Goal: Ask a question

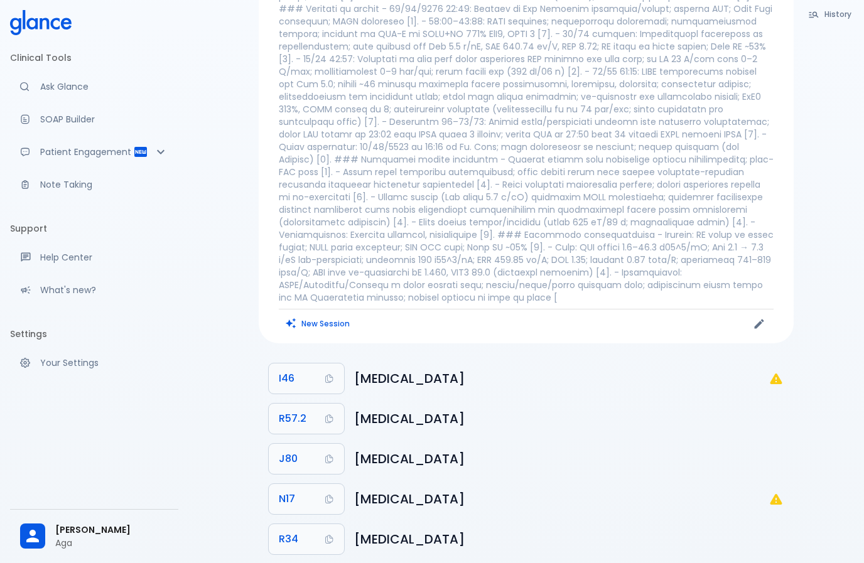
scroll to position [112, 0]
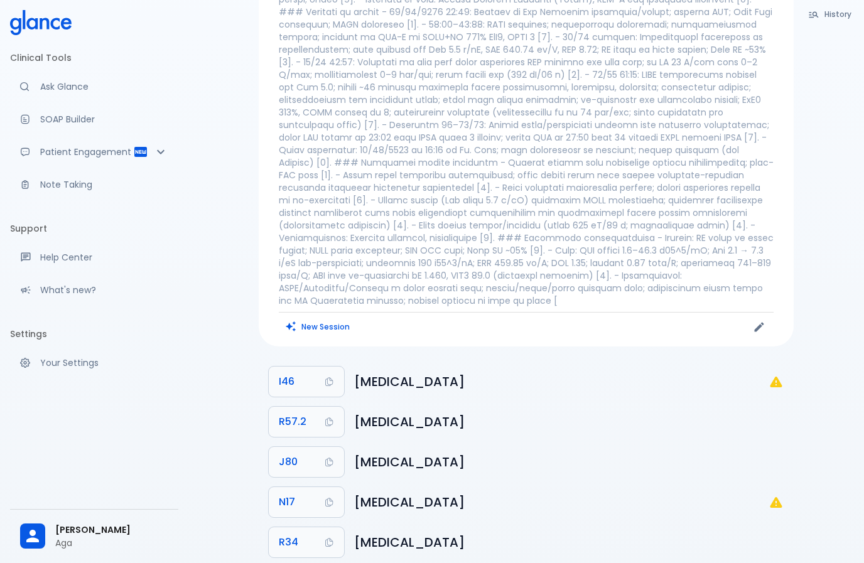
click at [65, 90] on p "Ask Glance" at bounding box center [104, 86] width 128 height 13
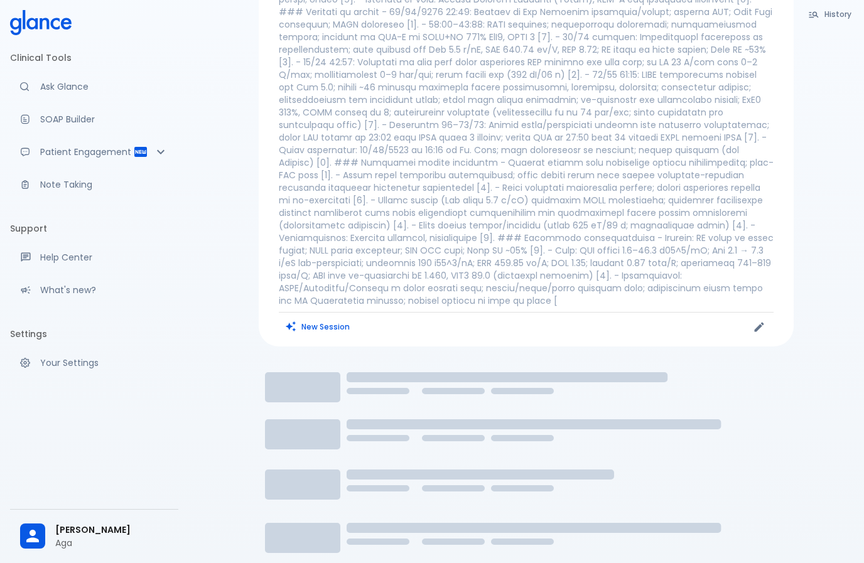
scroll to position [30, 0]
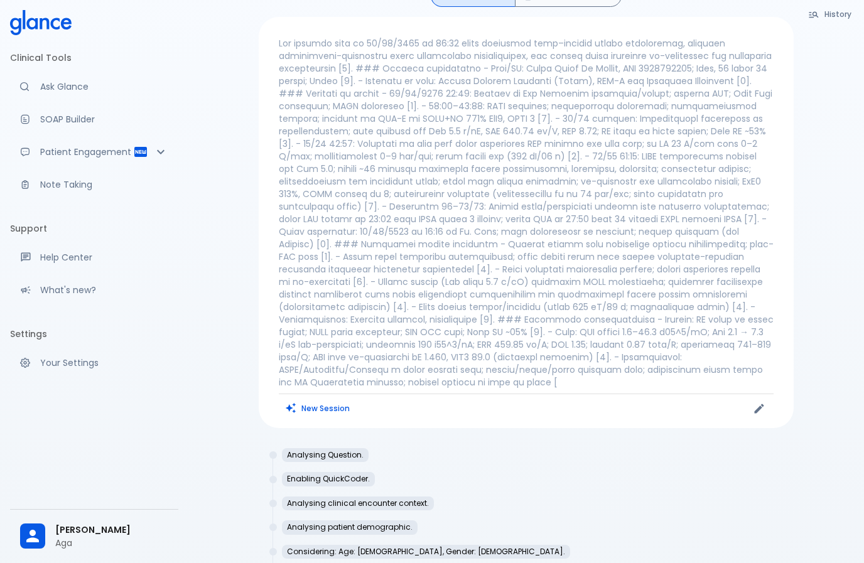
click at [401, 412] on div "New Session" at bounding box center [402, 408] width 247 height 19
click at [390, 418] on div "New Session" at bounding box center [526, 222] width 535 height 411
click at [765, 416] on button "Edit" at bounding box center [759, 408] width 19 height 19
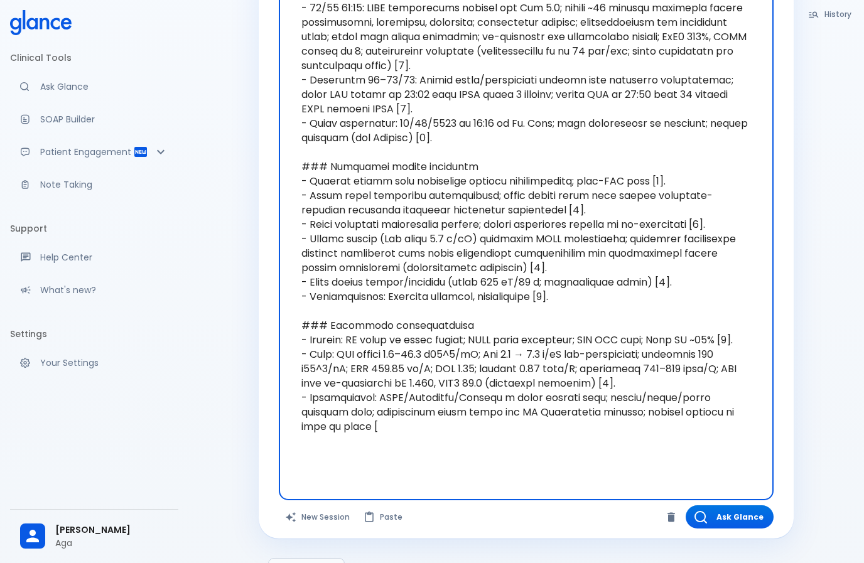
scroll to position [327, 0]
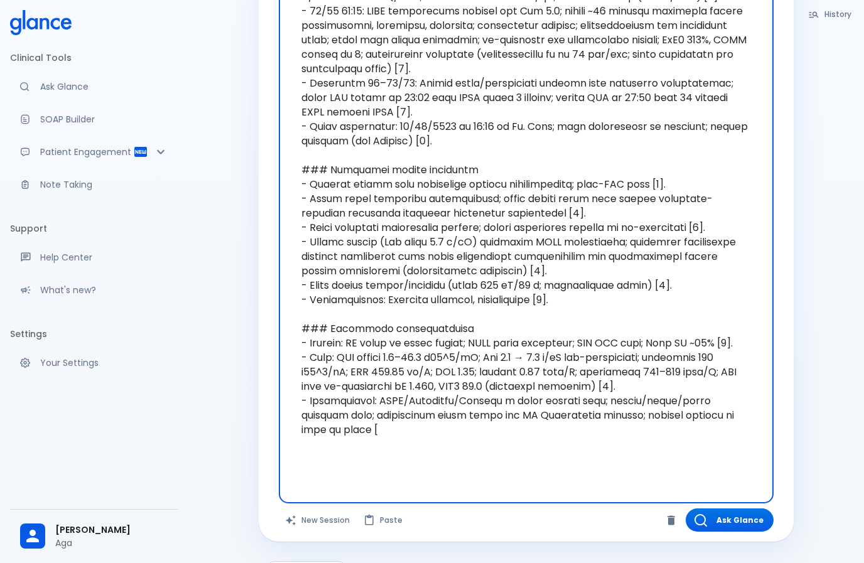
click at [491, 474] on textarea "Add more findings for better outcome" at bounding box center [526, 112] width 477 height 733
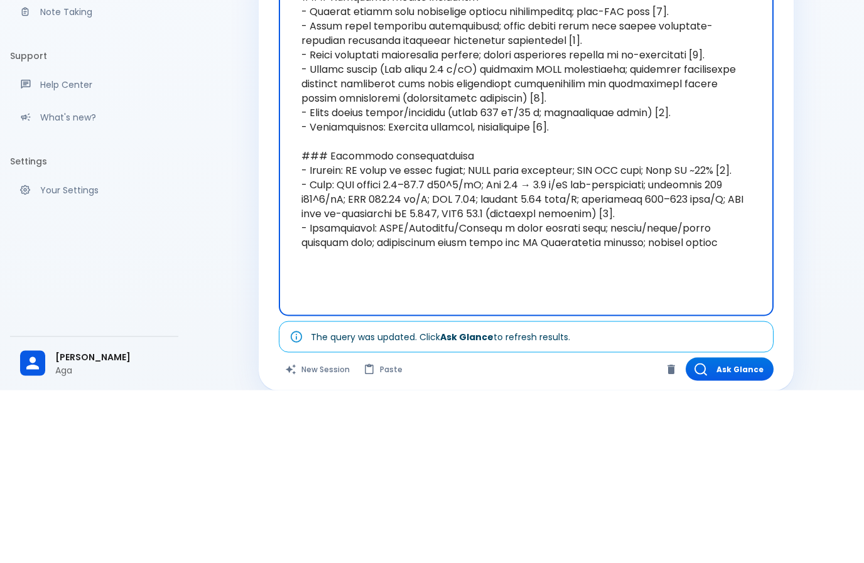
scroll to position [500, 0]
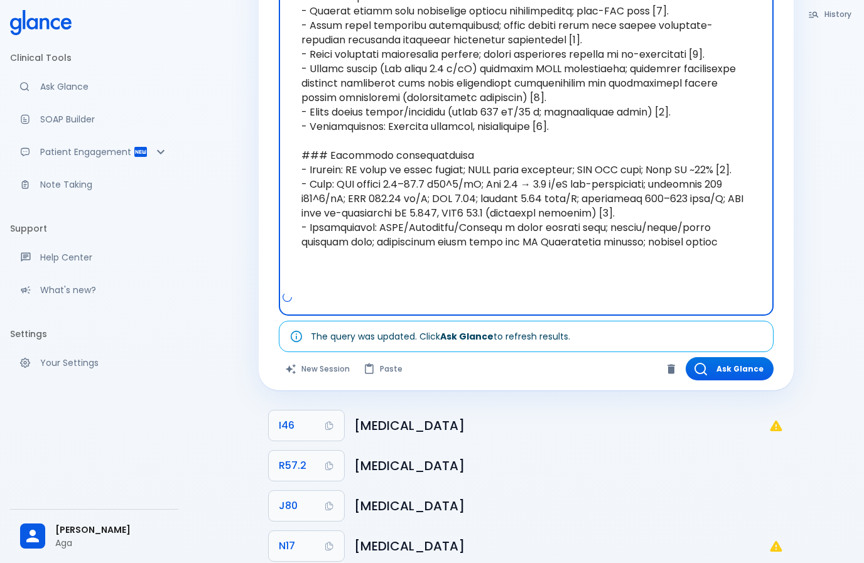
type textarea "Lor ipsumdo sita co 17/72/3026 ad 85:48 elits doeiusmod temp–incidid utlabo etd…"
click at [325, 368] on button "New Session" at bounding box center [318, 368] width 79 height 23
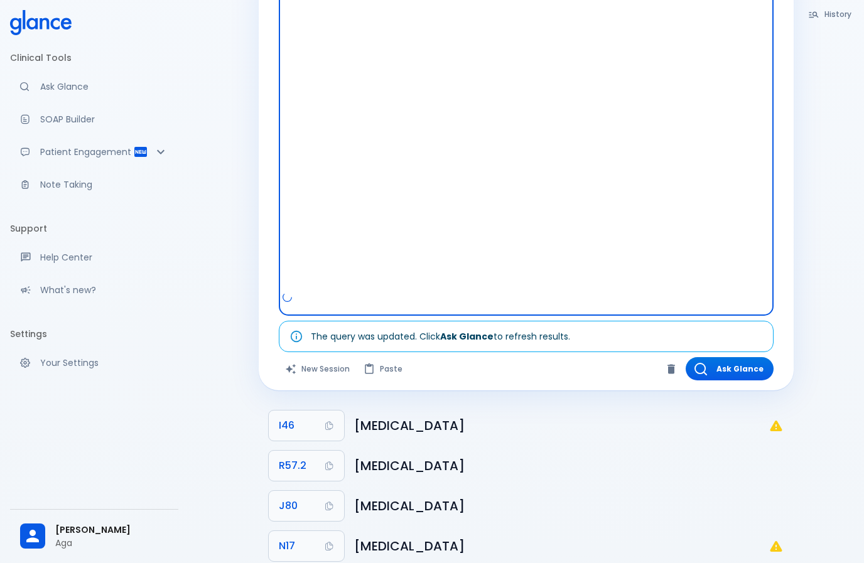
scroll to position [30, 0]
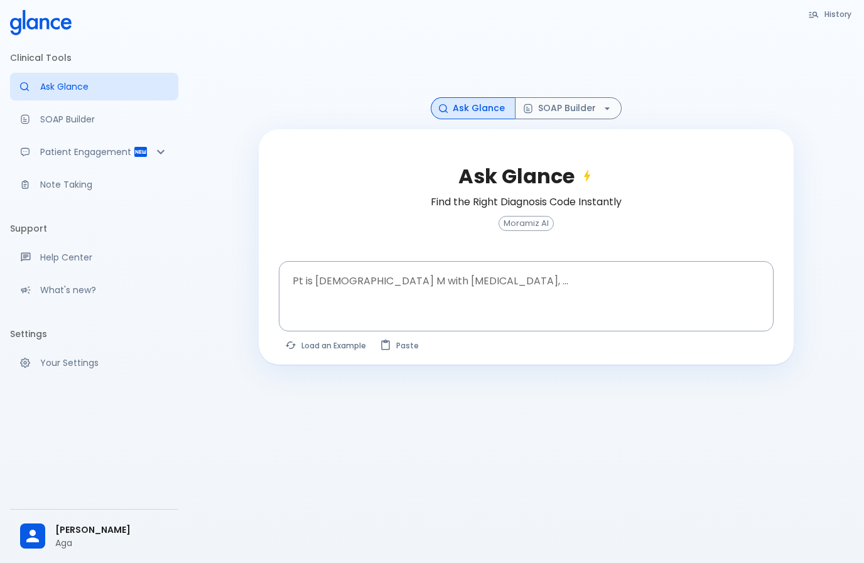
click at [446, 299] on textarea "Pt is [DEMOGRAPHIC_DATA] M with [MEDICAL_DATA], ..." at bounding box center [526, 287] width 477 height 40
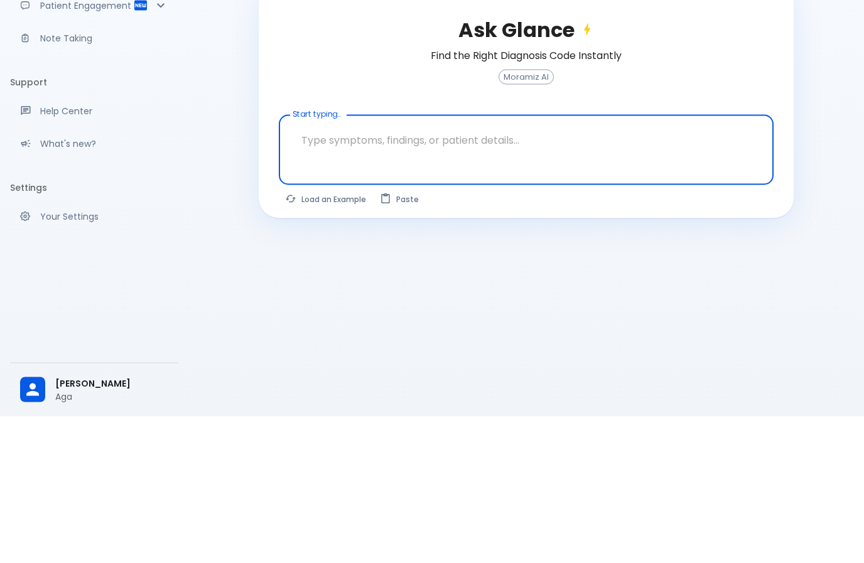
click at [347, 267] on textarea "Start typing..." at bounding box center [526, 287] width 477 height 40
paste textarea "BED 2 CAP VS [MEDICAL_DATA] LBBB CHF , POST PACE MAKER APHASIC GCS 15 On [MEDIC…"
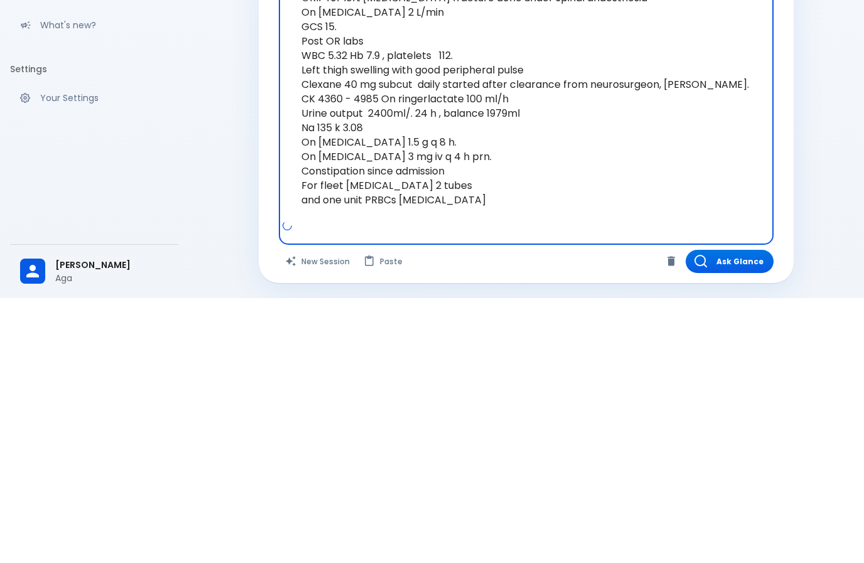
scroll to position [323, 0]
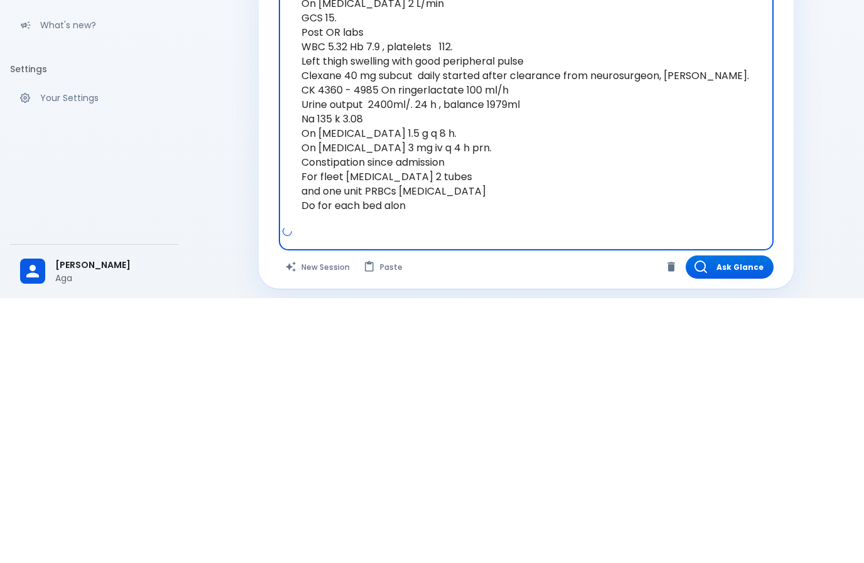
type textarea "BED 2 CAP VS [MEDICAL_DATA] LBBB CHF , POST PACE MAKER APHASIC GCS 15 On [MEDIC…"
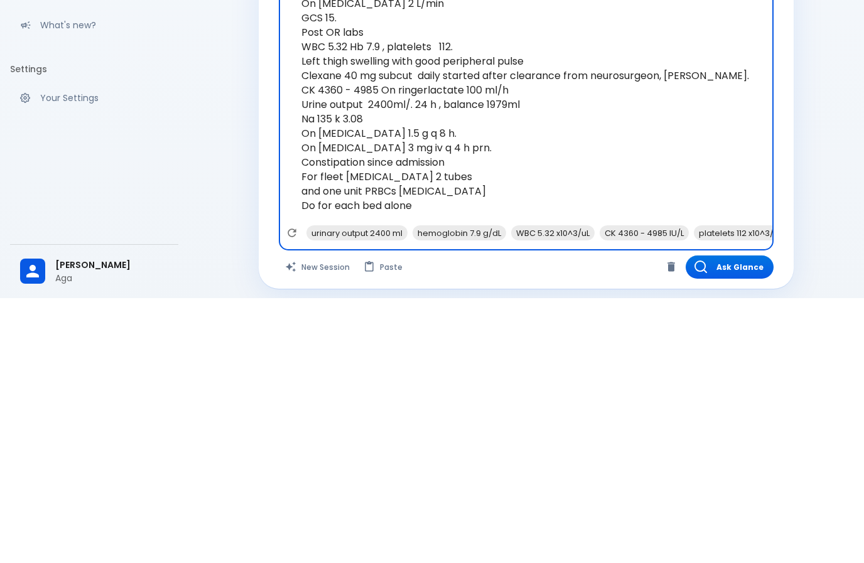
click at [742, 521] on button "Ask Glance" at bounding box center [730, 532] width 88 height 23
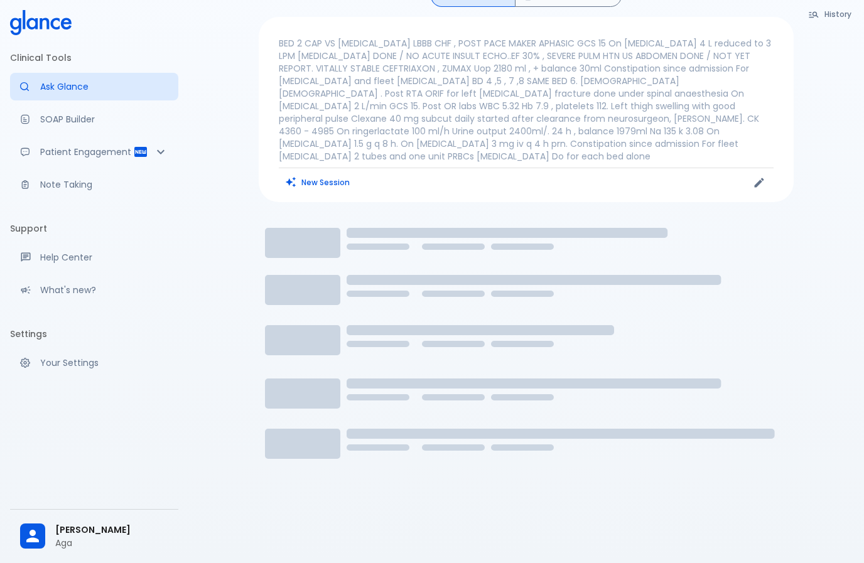
scroll to position [30, 0]
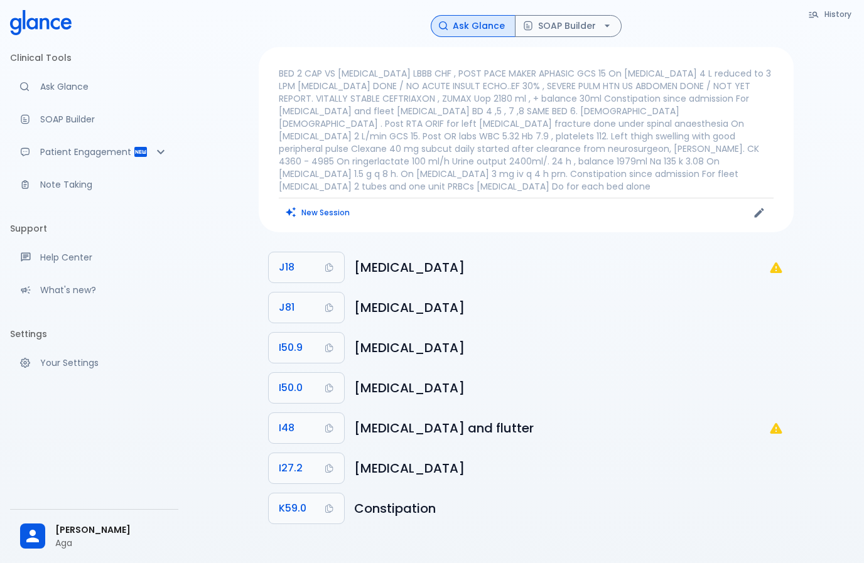
click at [477, 130] on p "BED 2 CAP VS [MEDICAL_DATA] LBBB CHF , POST PACE MAKER APHASIC GCS 15 On [MEDIC…" at bounding box center [526, 130] width 495 height 126
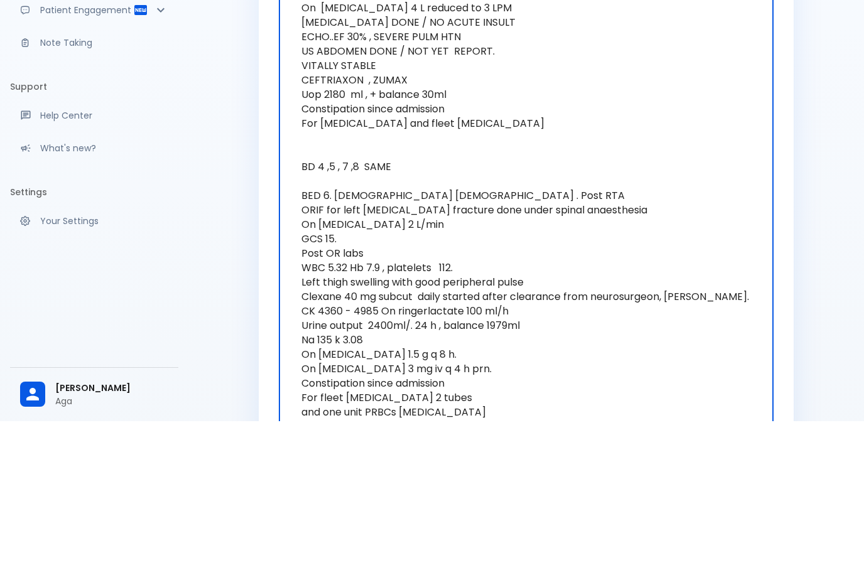
click at [313, 151] on textarea "BED 2 CAP VS [MEDICAL_DATA] LBBB CHF , POST PACE MAKER APHASIC GCS 15 On [MEDIC…" at bounding box center [526, 330] width 477 height 516
click at [311, 176] on textarea "BED 2 CAP VS [MEDICAL_DATA] LBBB CHF , POST PACE MAKER APHASIC GCS 15 On [MEDIC…" at bounding box center [526, 330] width 477 height 516
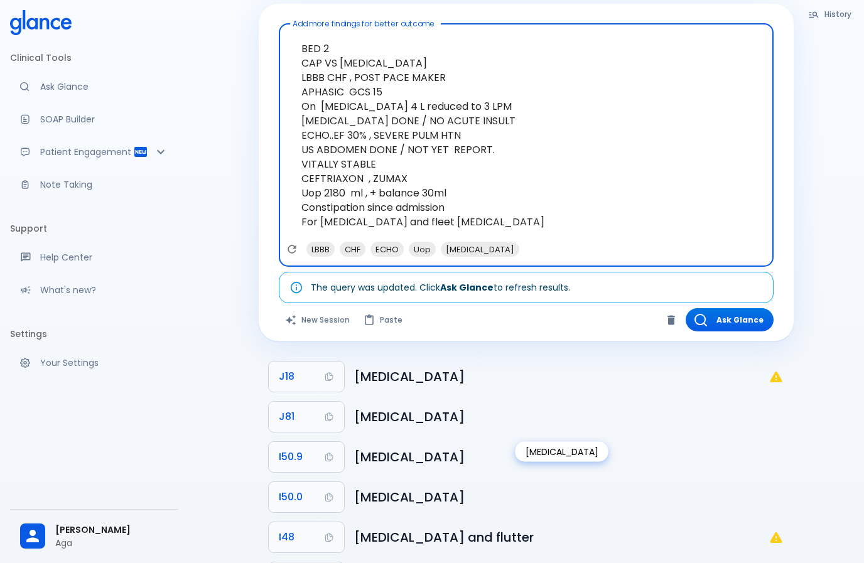
scroll to position [43, 0]
type textarea "BED 2 CAP VS [MEDICAL_DATA] LBBB CHF , POST PACE MAKER APHASIC GCS 15 On [MEDIC…"
click at [671, 322] on icon "Clear" at bounding box center [672, 320] width 8 height 9
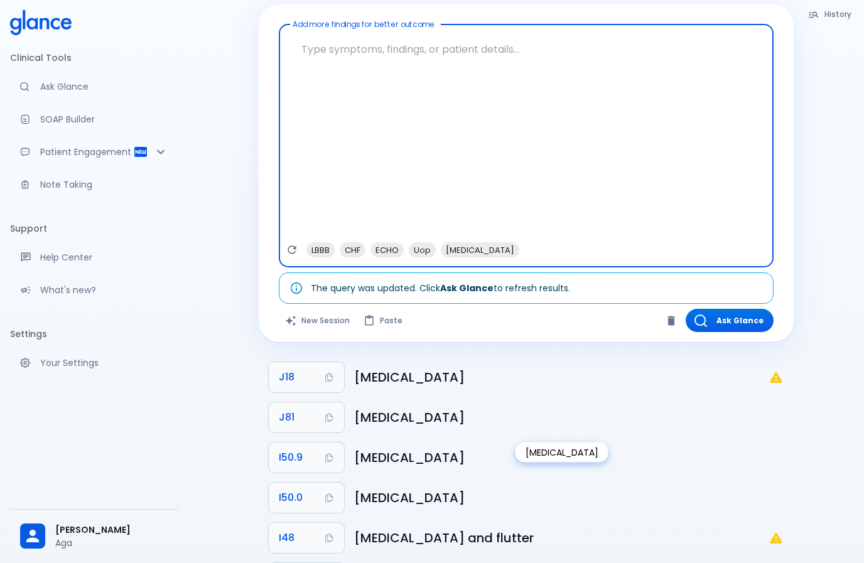
scroll to position [30, 0]
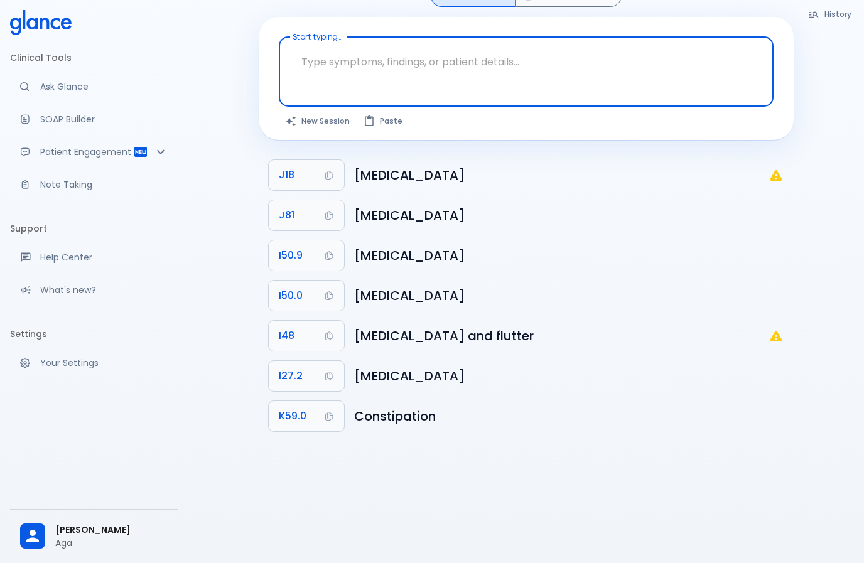
click at [319, 75] on textarea "Start typing..." at bounding box center [526, 62] width 477 height 40
click at [319, 77] on textarea "Start typing..." at bounding box center [526, 62] width 477 height 40
paste textarea "BED 6. Yemeni male . Post RTA ORIF for left femur fracture done under spinal an…"
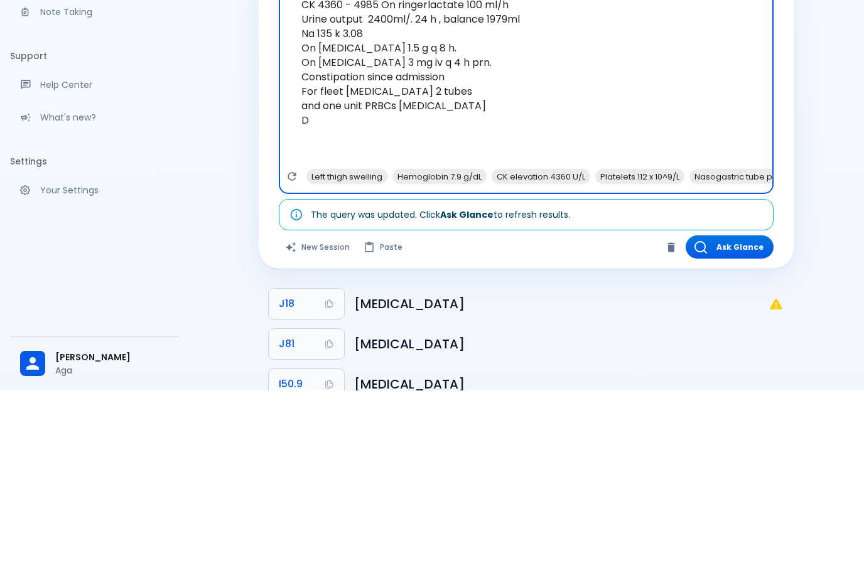
type textarea "BED 6. [DEMOGRAPHIC_DATA] [DEMOGRAPHIC_DATA] . Post RTA ORIF for left [MEDICAL_…"
click at [737, 408] on button "Ask Glance" at bounding box center [730, 419] width 88 height 23
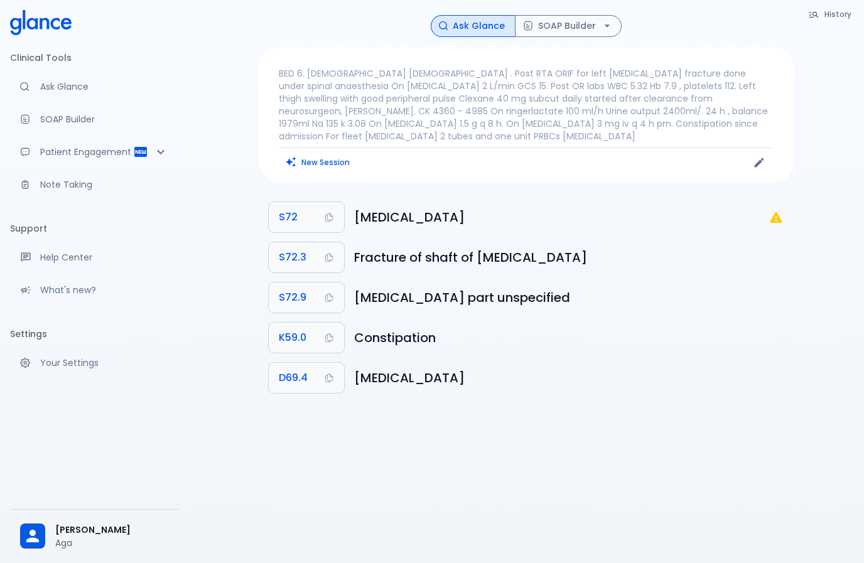
click at [763, 158] on icon "Edit" at bounding box center [759, 162] width 9 height 9
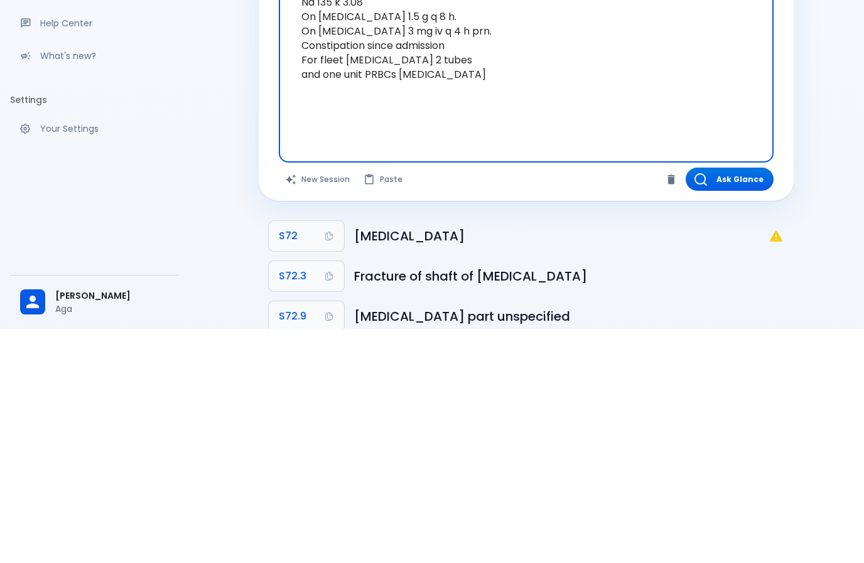
click at [672, 409] on icon "Clear" at bounding box center [672, 413] width 8 height 9
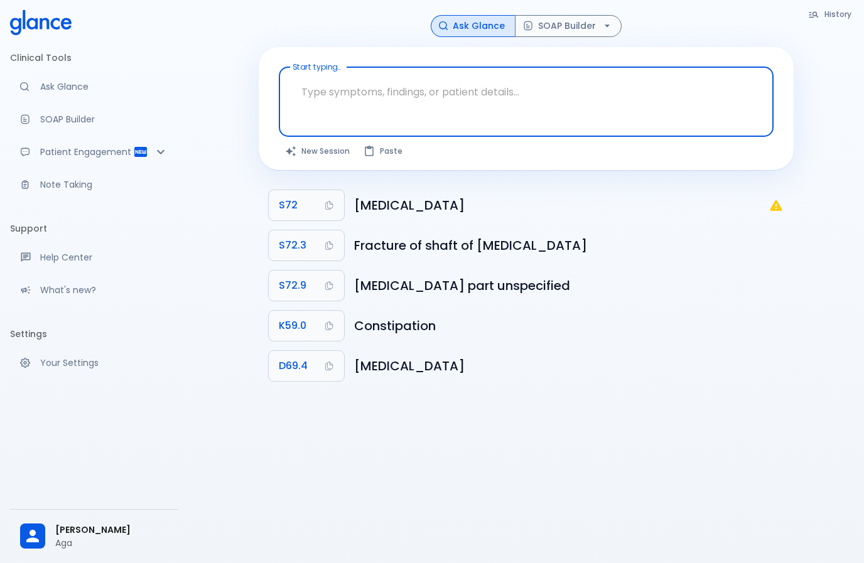
click at [71, 191] on link "Note Taking" at bounding box center [94, 185] width 168 height 28
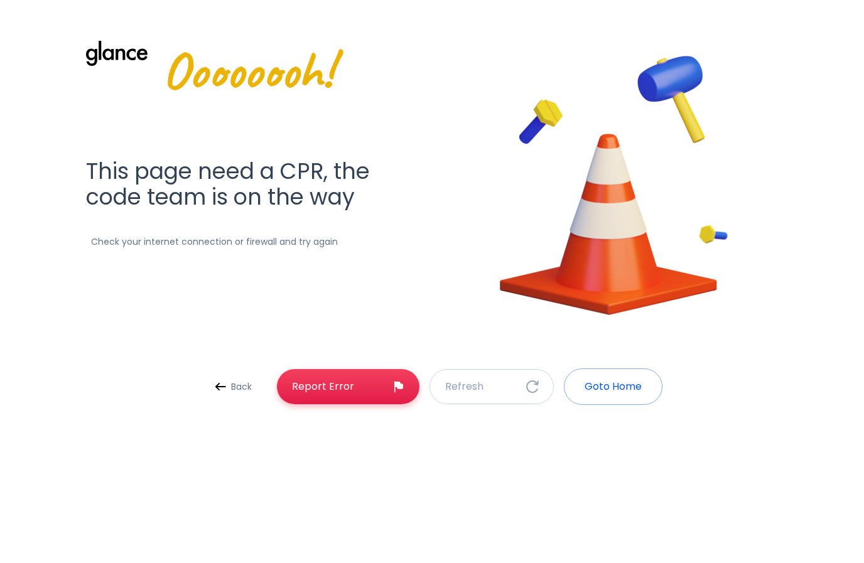
click at [615, 386] on p "Goto Home" at bounding box center [613, 386] width 57 height 15
